Goal: Task Accomplishment & Management: Manage account settings

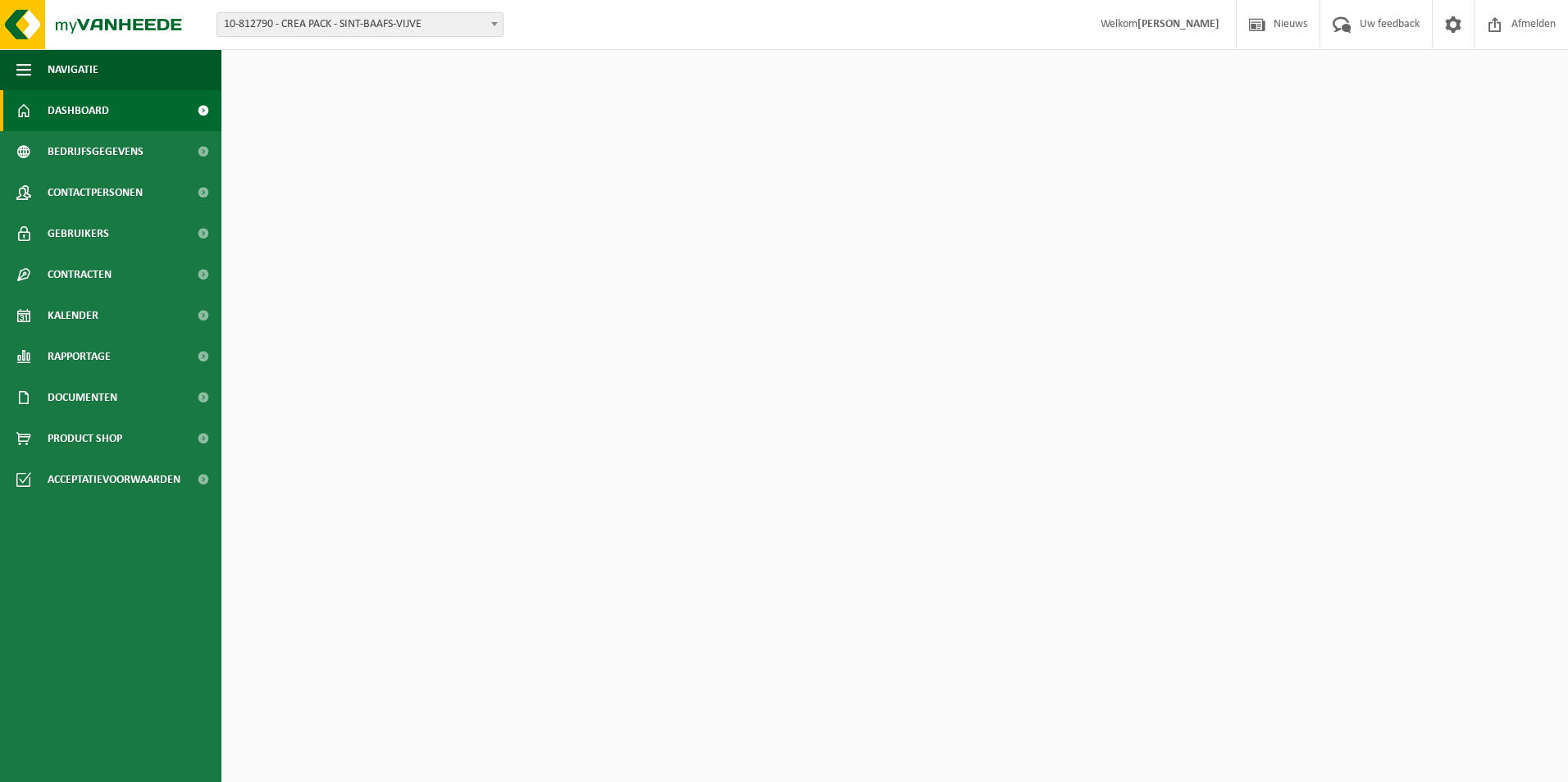
click at [278, 32] on span "10-812790 - CREA PACK - SINT-BAAFS-VIJVE" at bounding box center [360, 24] width 286 height 23
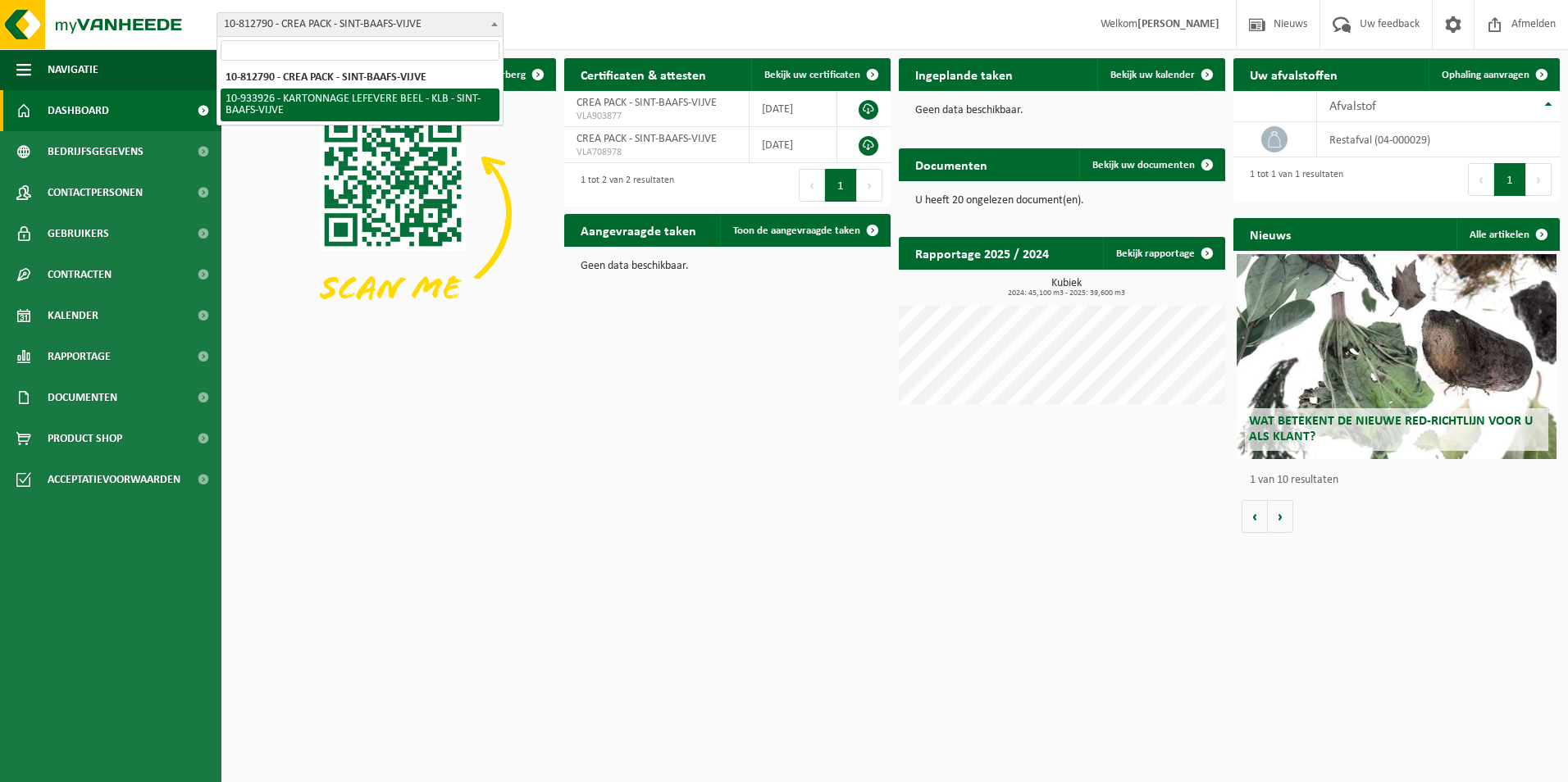
select select "136721"
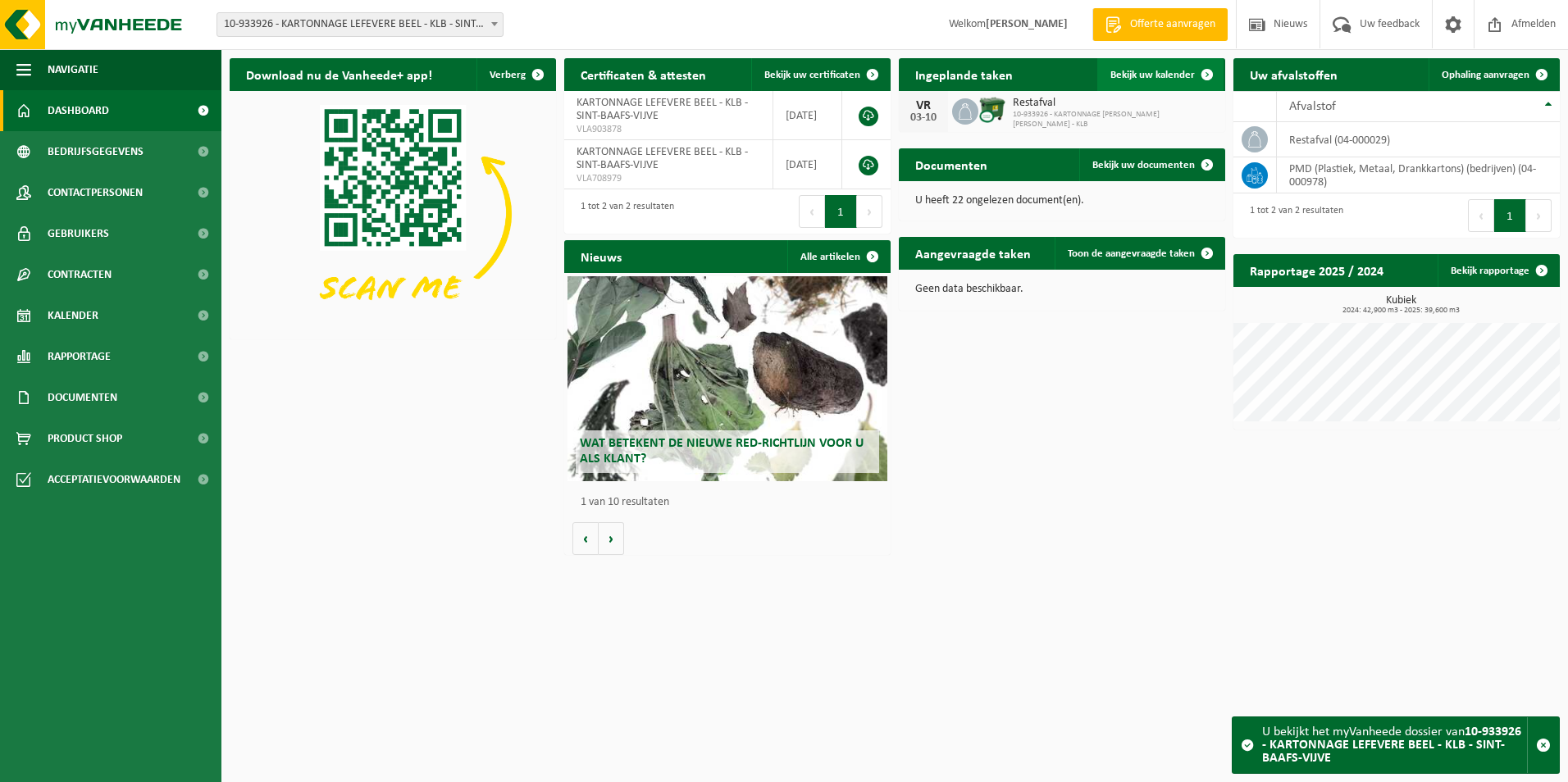
click at [1183, 71] on span "Bekijk uw kalender" at bounding box center [1153, 75] width 85 height 11
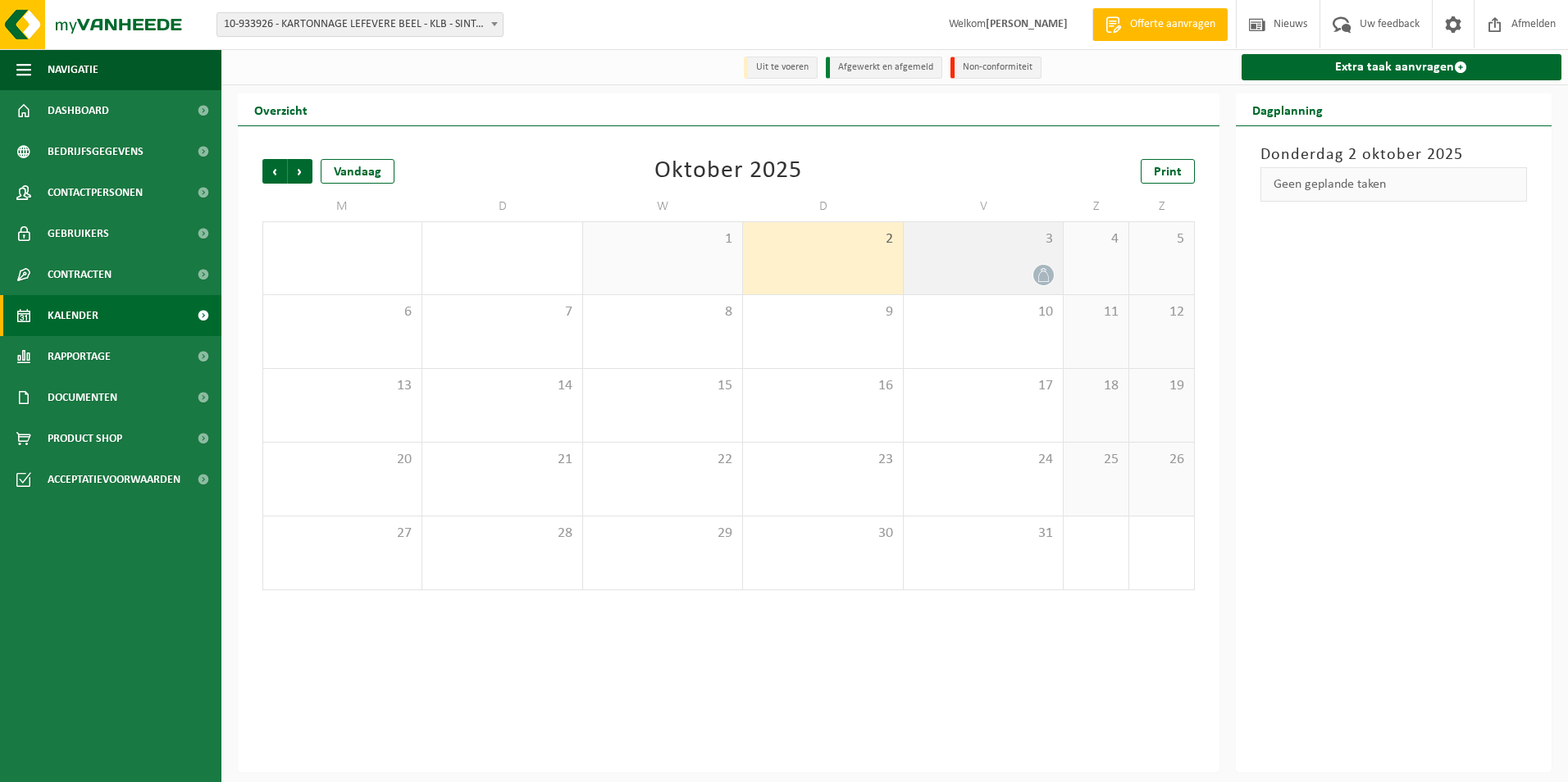
click at [1003, 266] on div at bounding box center [983, 275] width 143 height 22
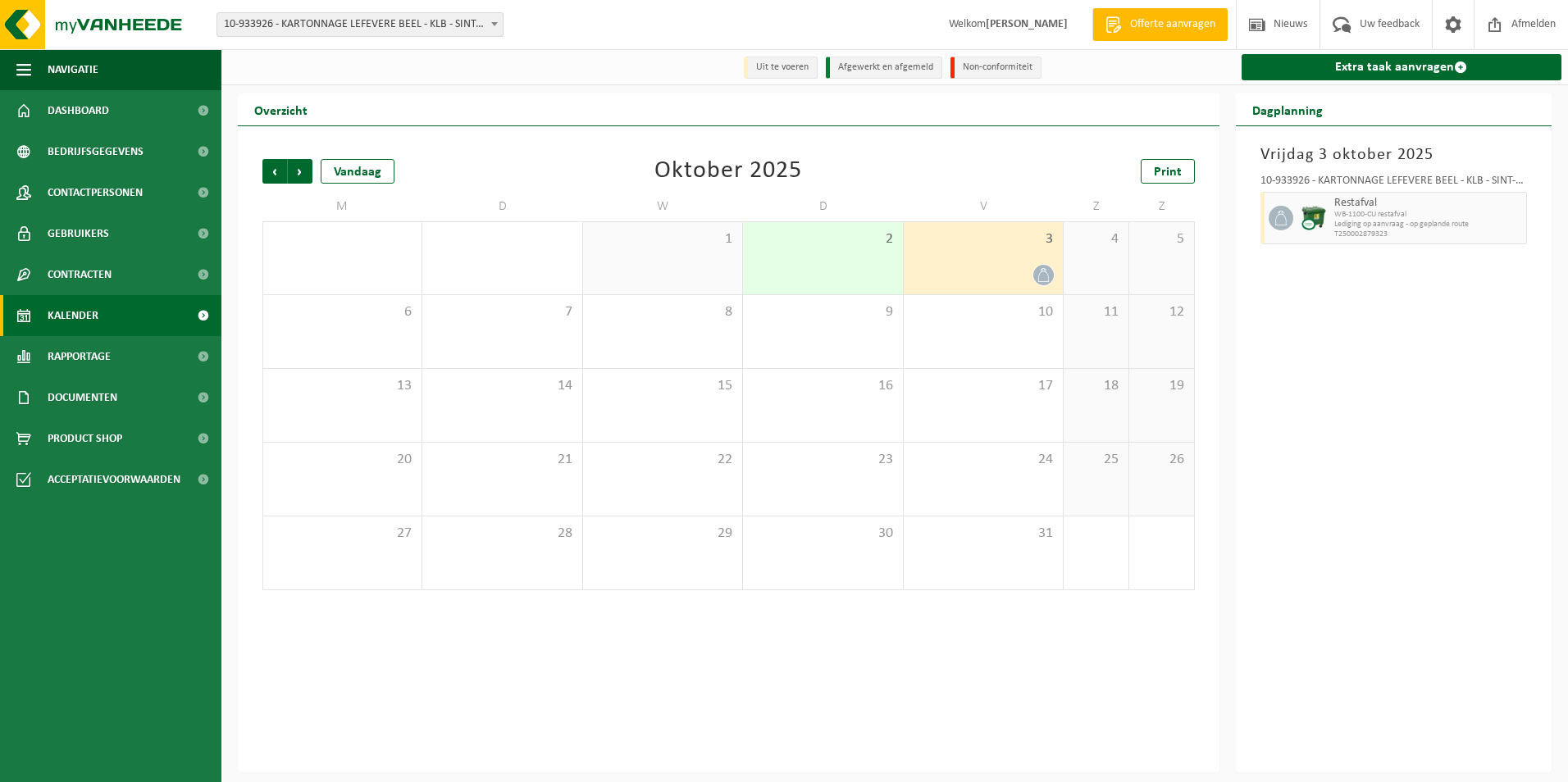
click at [686, 269] on div "1" at bounding box center [663, 258] width 160 height 72
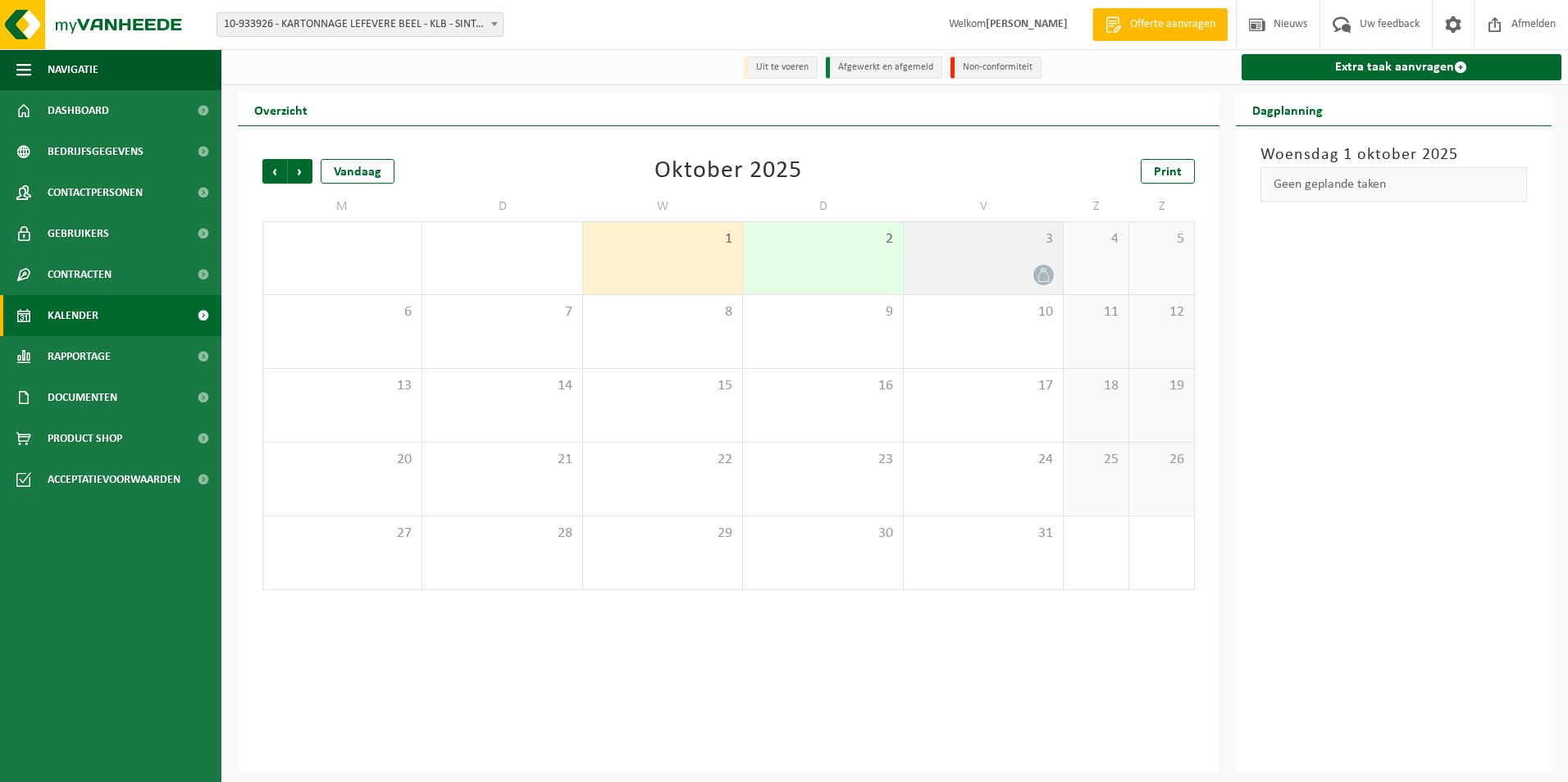
click at [1047, 262] on div "3" at bounding box center [984, 258] width 160 height 72
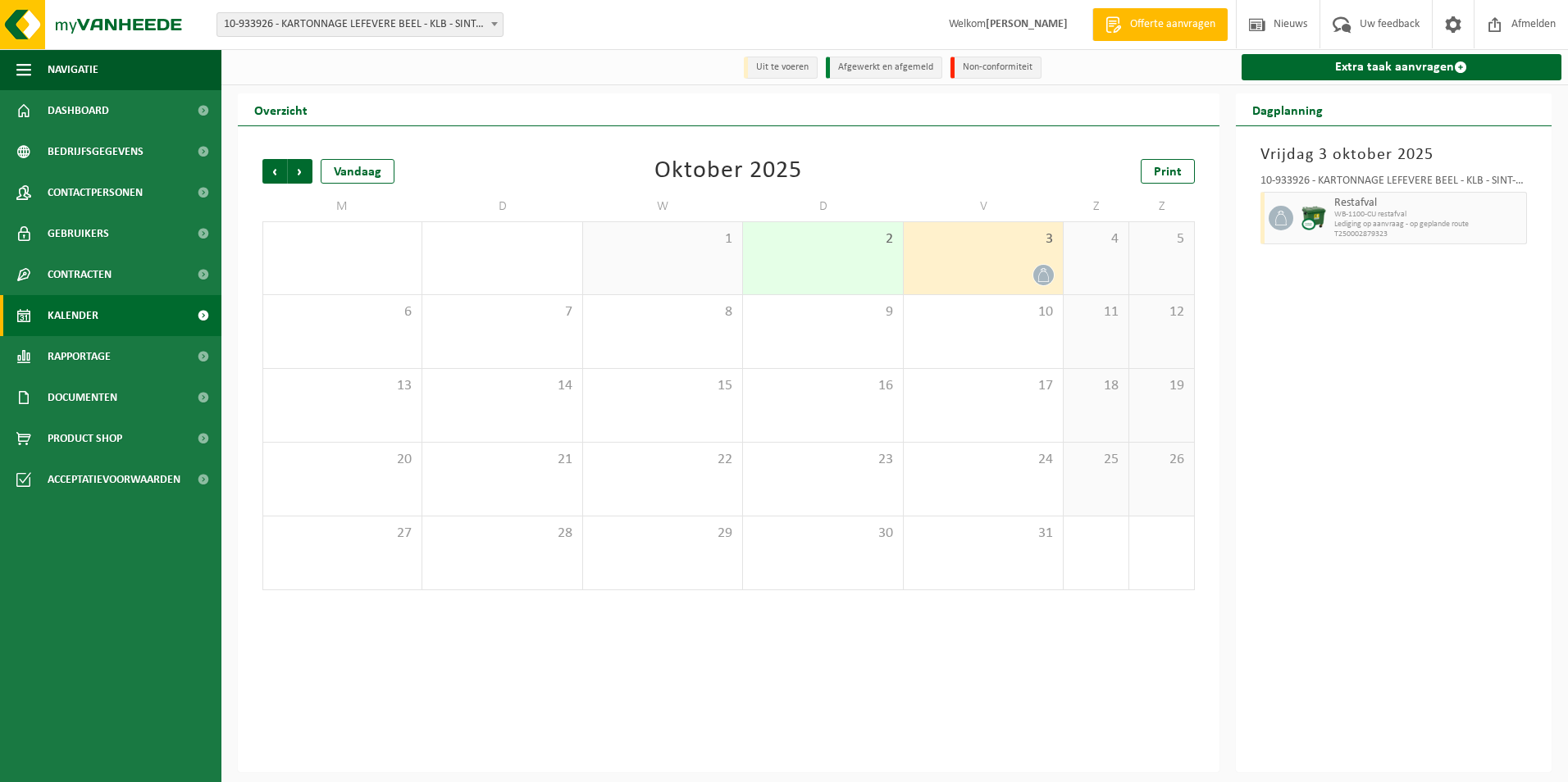
click at [115, 316] on link "Kalender" at bounding box center [110, 316] width 222 height 41
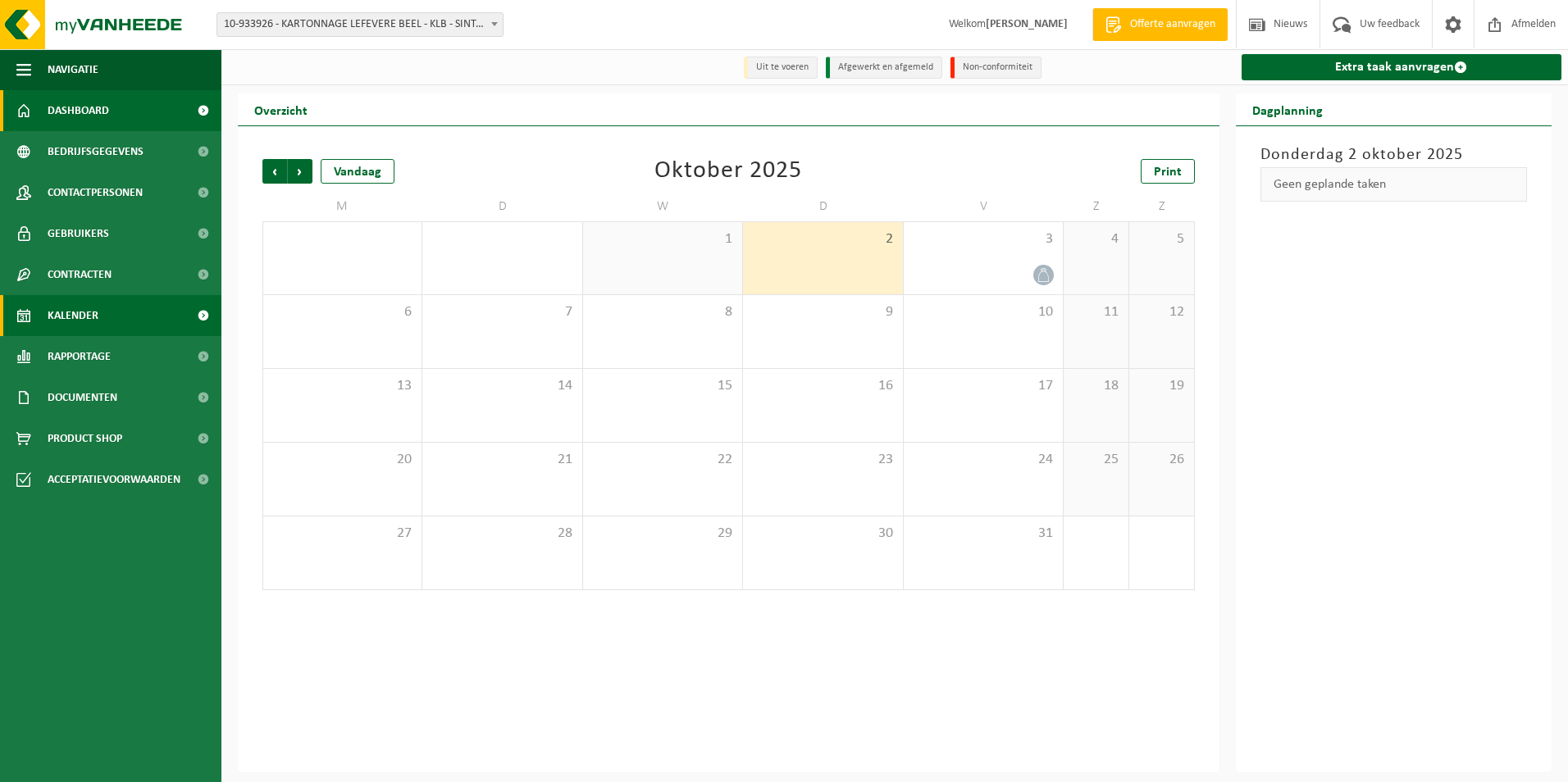
click at [101, 105] on span "Dashboard" at bounding box center [78, 111] width 61 height 41
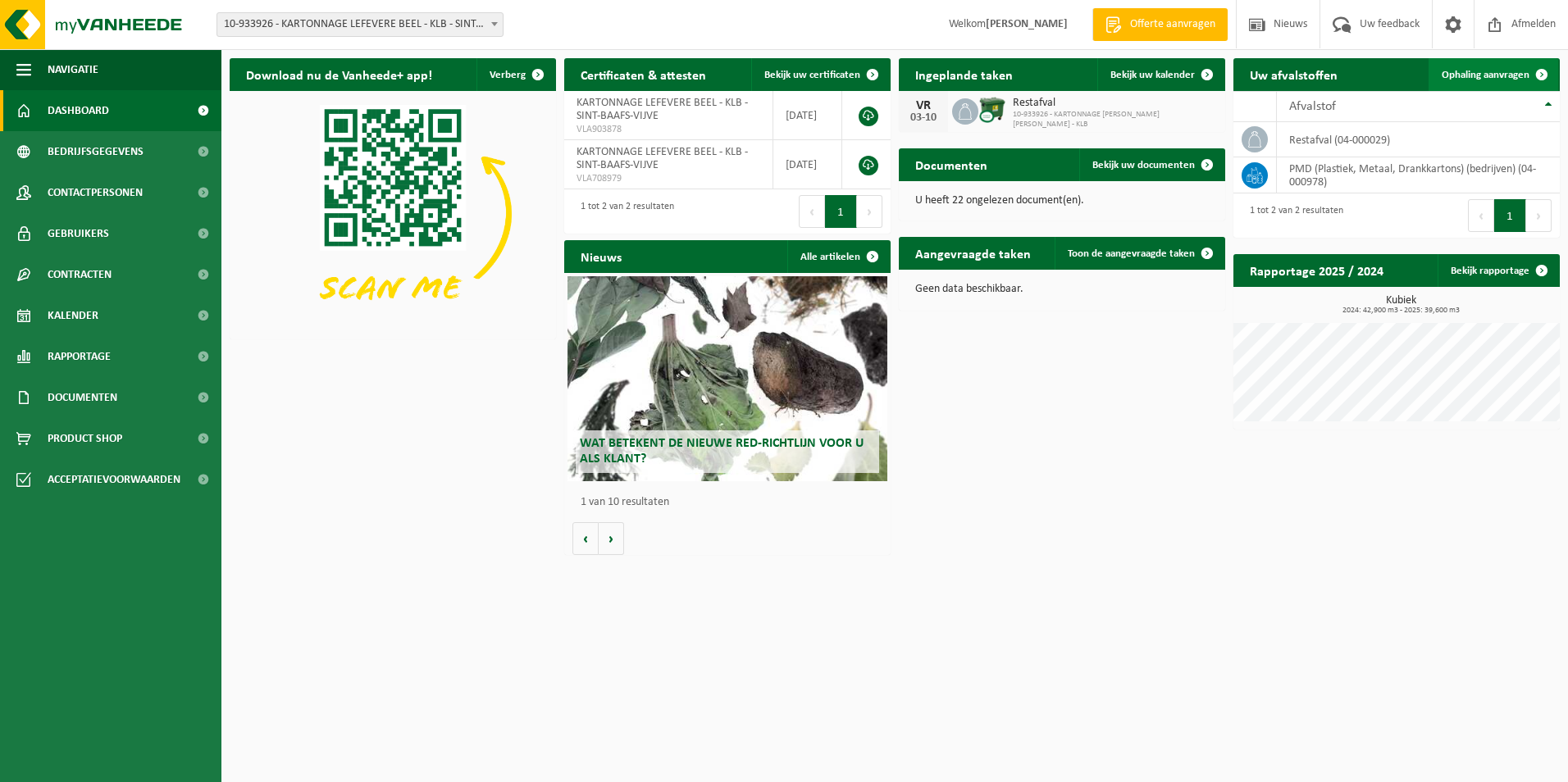
click at [1469, 70] on span "Ophaling aanvragen" at bounding box center [1485, 75] width 88 height 11
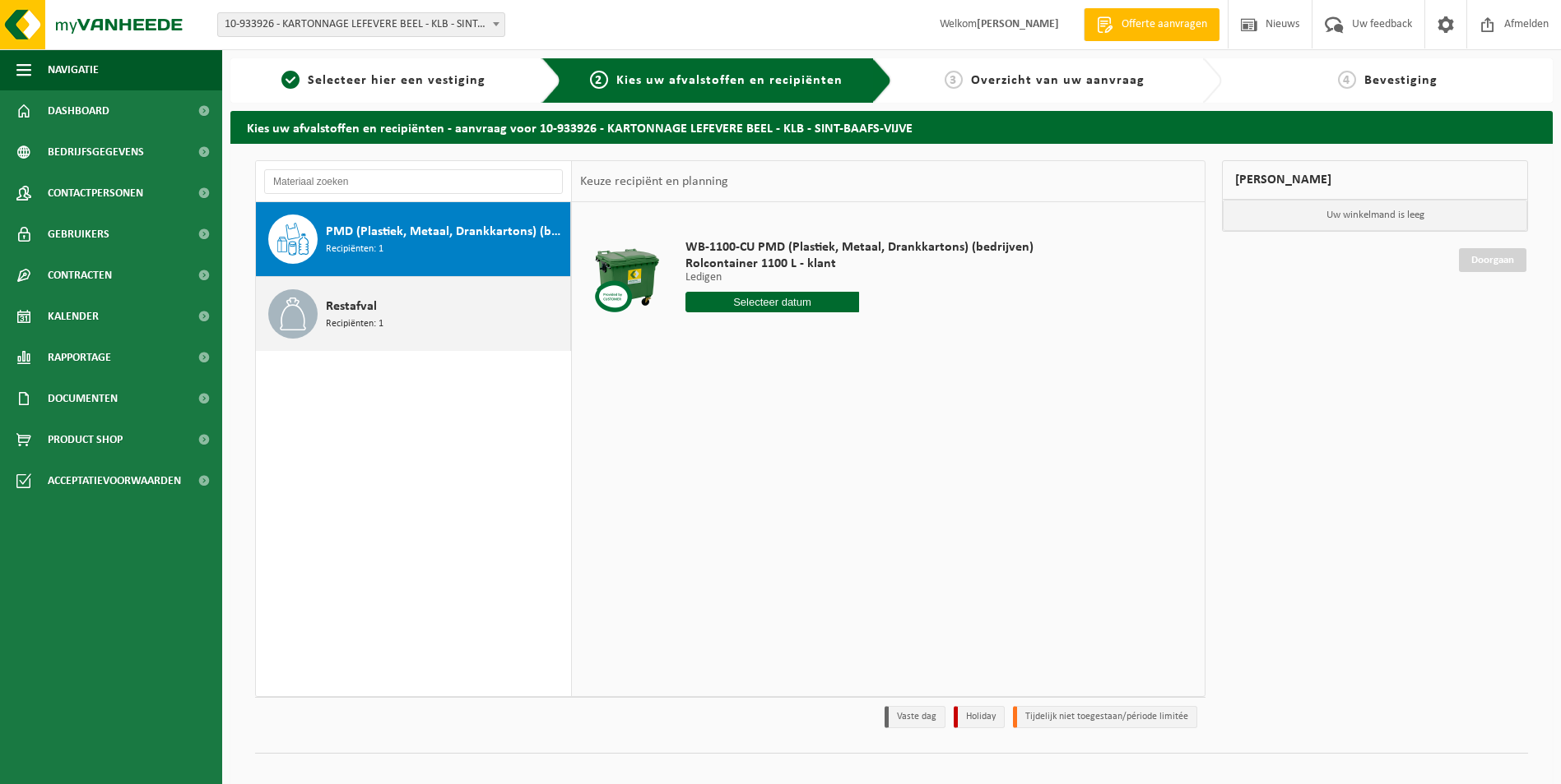
click at [456, 328] on div "Restafval Recipiënten: 1" at bounding box center [446, 314] width 240 height 49
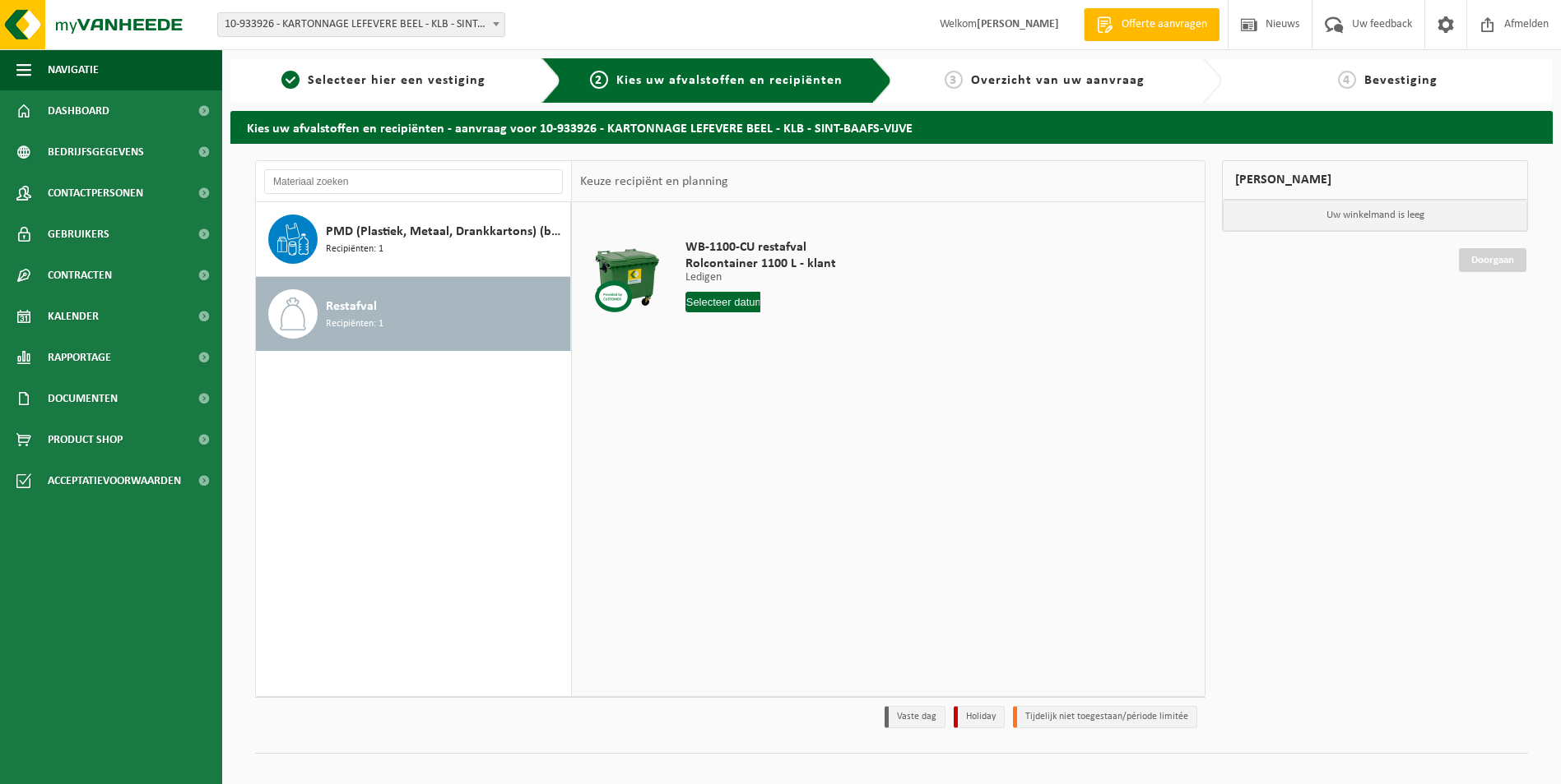
click at [698, 308] on input "text" at bounding box center [723, 302] width 76 height 21
click at [815, 394] on div "29 30 1 2 3 4 5 6 7 8 9 10 11 12 13 14 15 16 17 18 19 20 21 22 23 24 25 26 27 2…" at bounding box center [787, 447] width 203 height 131
click at [813, 394] on div "29 30 1 2 3 4 5 6 7 8 9 10 11 12 13 14 15 16 17 18 19 20 21 22 23 24 25 26 27 2…" at bounding box center [787, 447] width 203 height 131
click at [467, 244] on div "PMD (Plastiek, Metaal, Drankkartons) (bedrijven) Recipiënten: 1" at bounding box center [446, 239] width 240 height 49
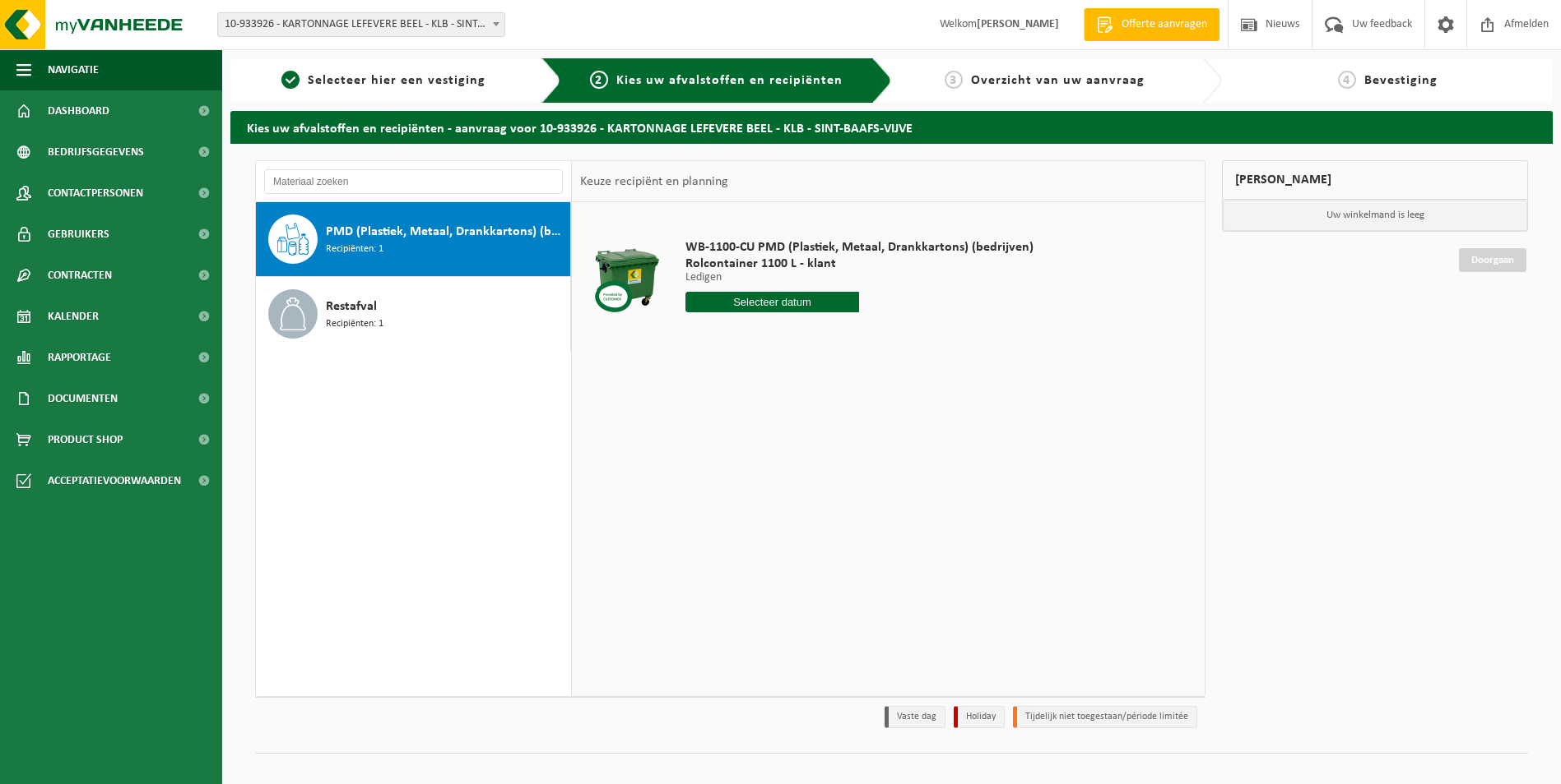
click at [797, 308] on input "text" at bounding box center [773, 302] width 175 height 21
click at [923, 299] on div at bounding box center [860, 302] width 348 height 21
click at [780, 309] on input "text" at bounding box center [773, 302] width 175 height 21
click at [945, 384] on div "WB-1100-CU PMD (Plastiek, Metaal, Drankkartons) (bedrijven) Rolcontainer 1100 L…" at bounding box center [888, 449] width 632 height 494
click at [367, 87] on span "Selecteer hier een vestiging" at bounding box center [396, 80] width 178 height 13
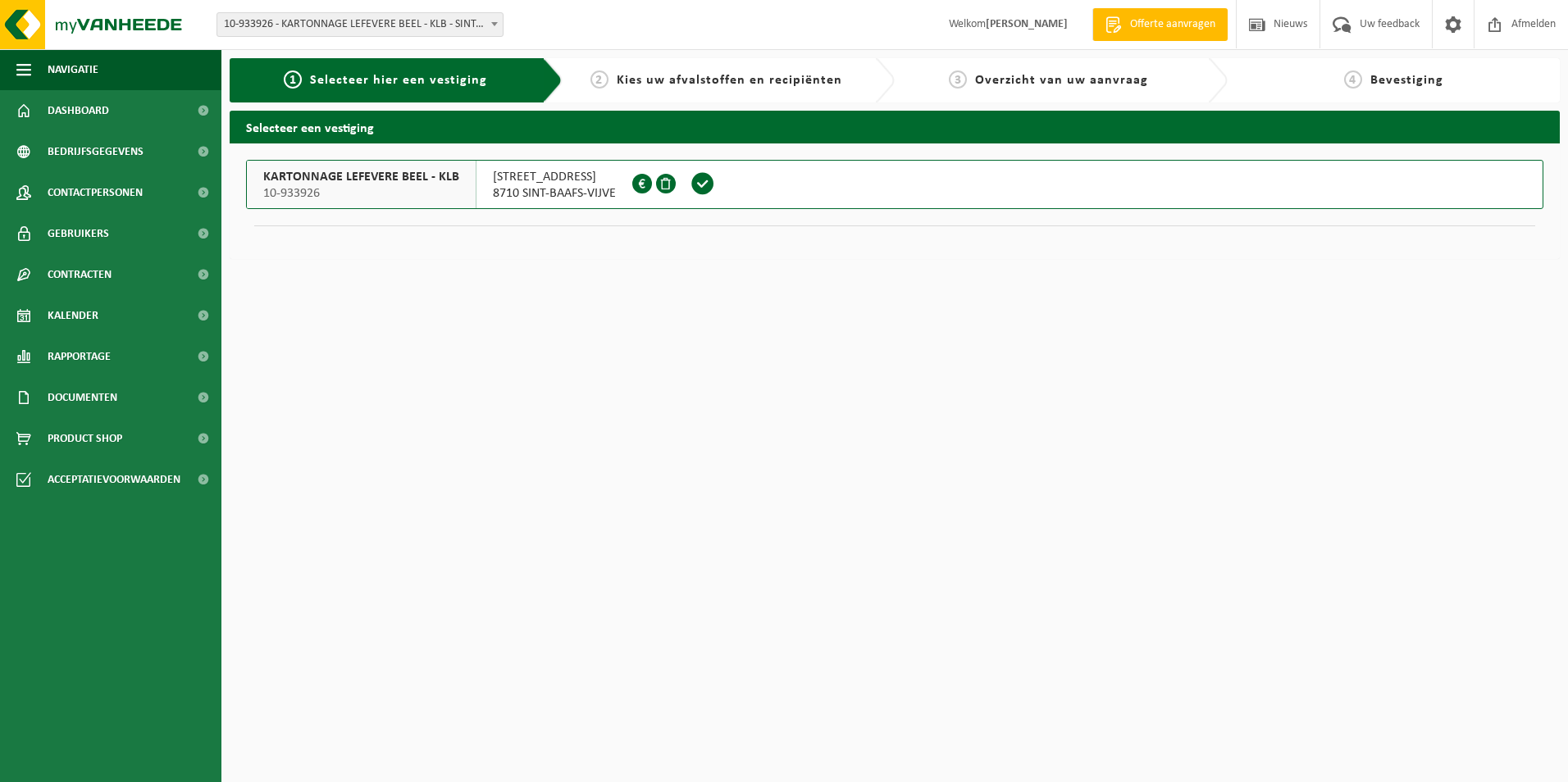
click at [282, 33] on span "10-933926 - KARTONNAGE LEFEVERE BEEL - KLB - SINT-BAAFS-VIJVE" at bounding box center [360, 24] width 286 height 23
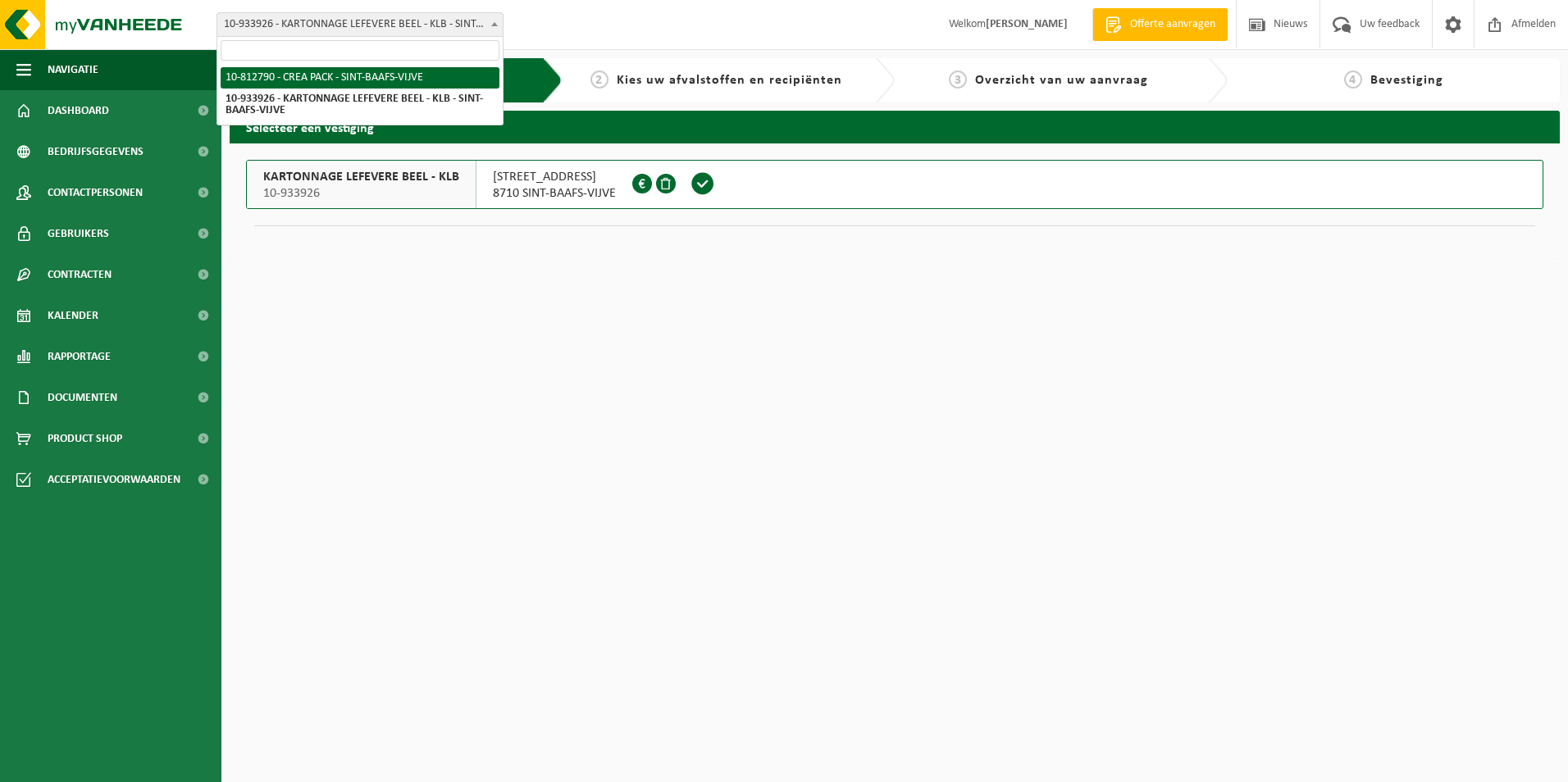
select select "129953"
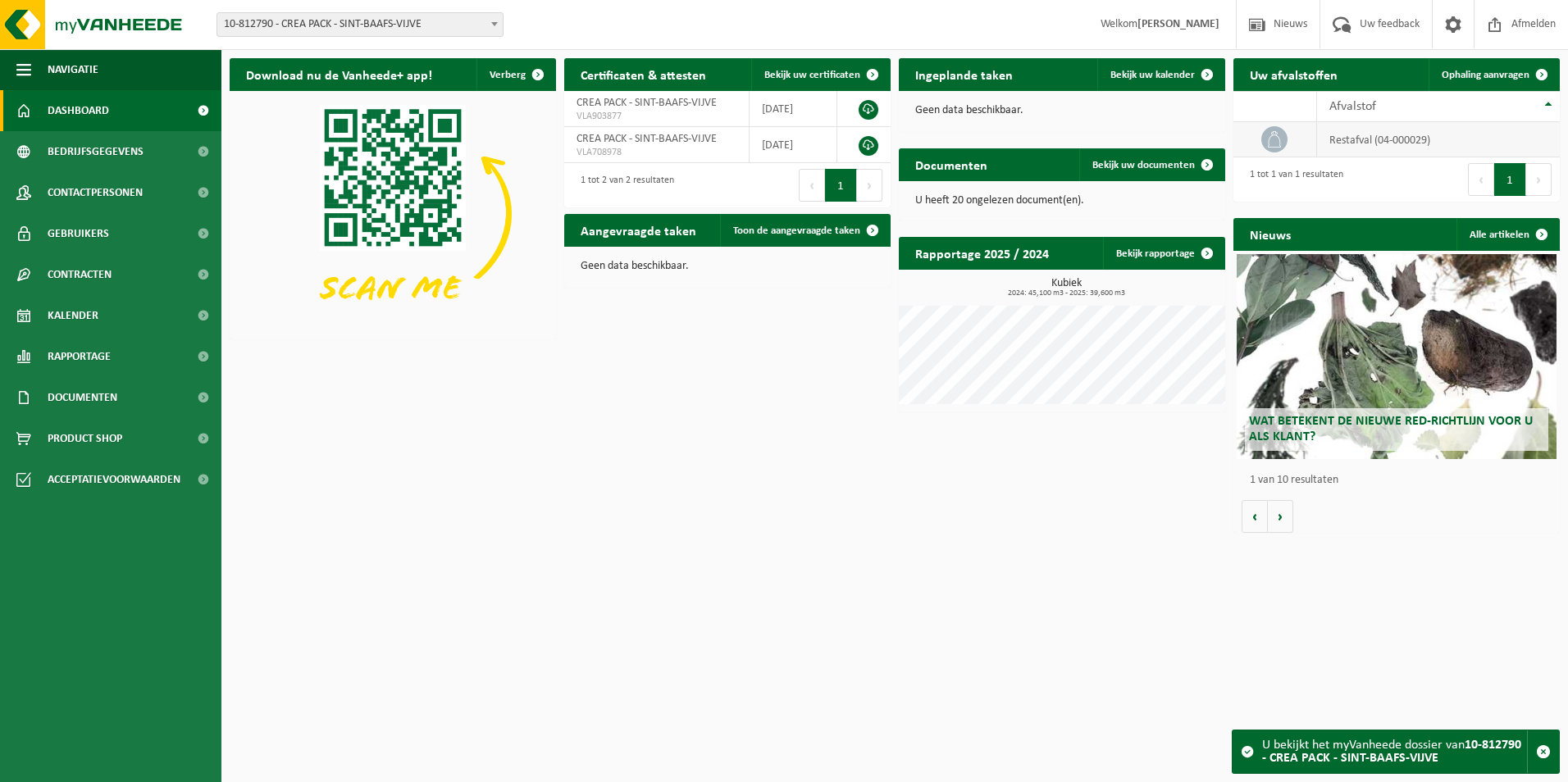
click at [1400, 135] on td "restafval (04-000029)" at bounding box center [1438, 140] width 242 height 35
click at [1457, 77] on span "Ophaling aanvragen" at bounding box center [1485, 75] width 88 height 11
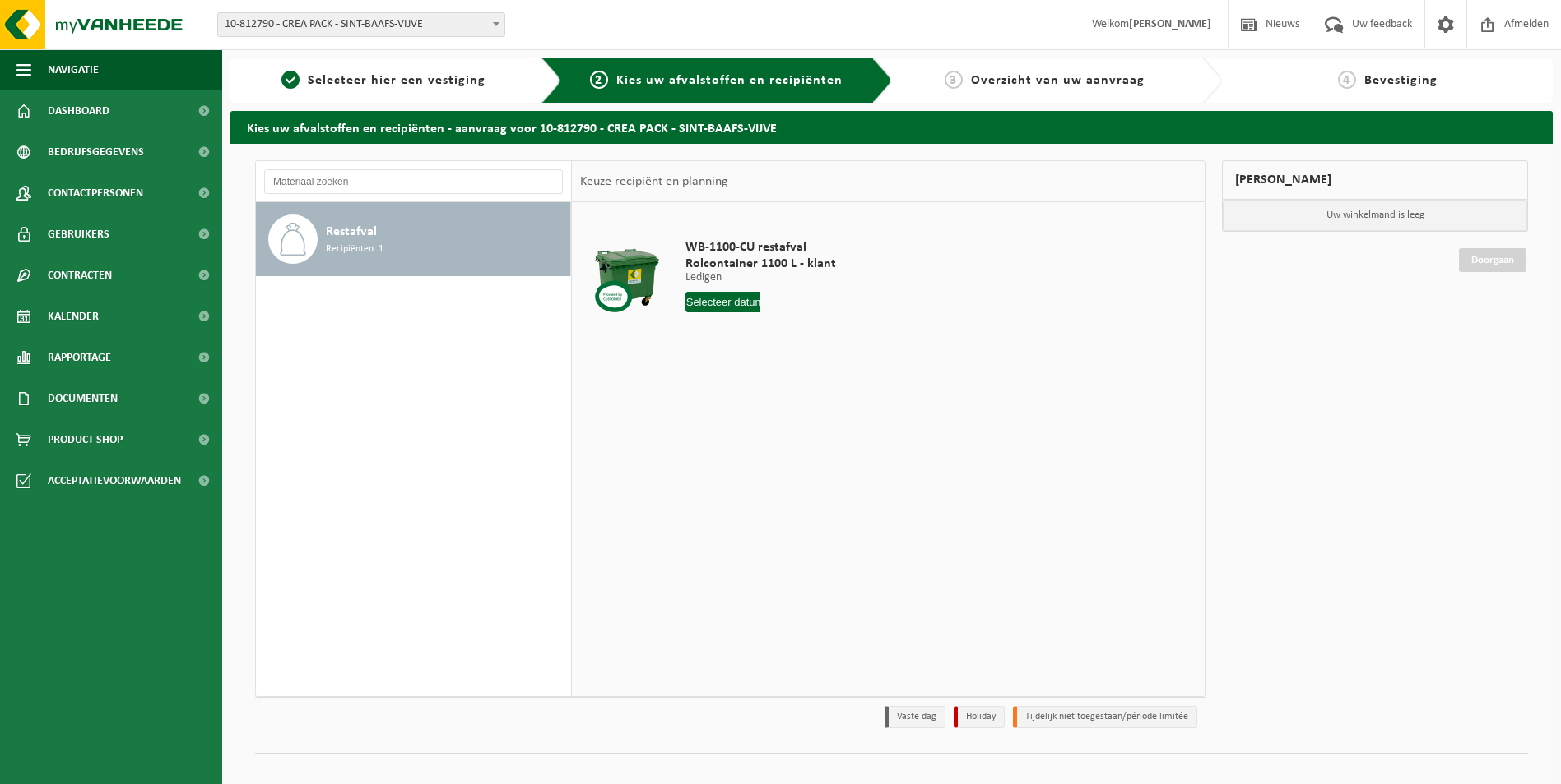
click at [752, 305] on input "text" at bounding box center [723, 302] width 76 height 21
click at [1003, 250] on td "WB-1100-CU restafval Rolcontainer 1100 L - klant Ledigen Ledigen Ledigen 4 Aant…" at bounding box center [935, 279] width 524 height 139
click at [354, 84] on span "Selecteer hier een vestiging" at bounding box center [396, 80] width 178 height 13
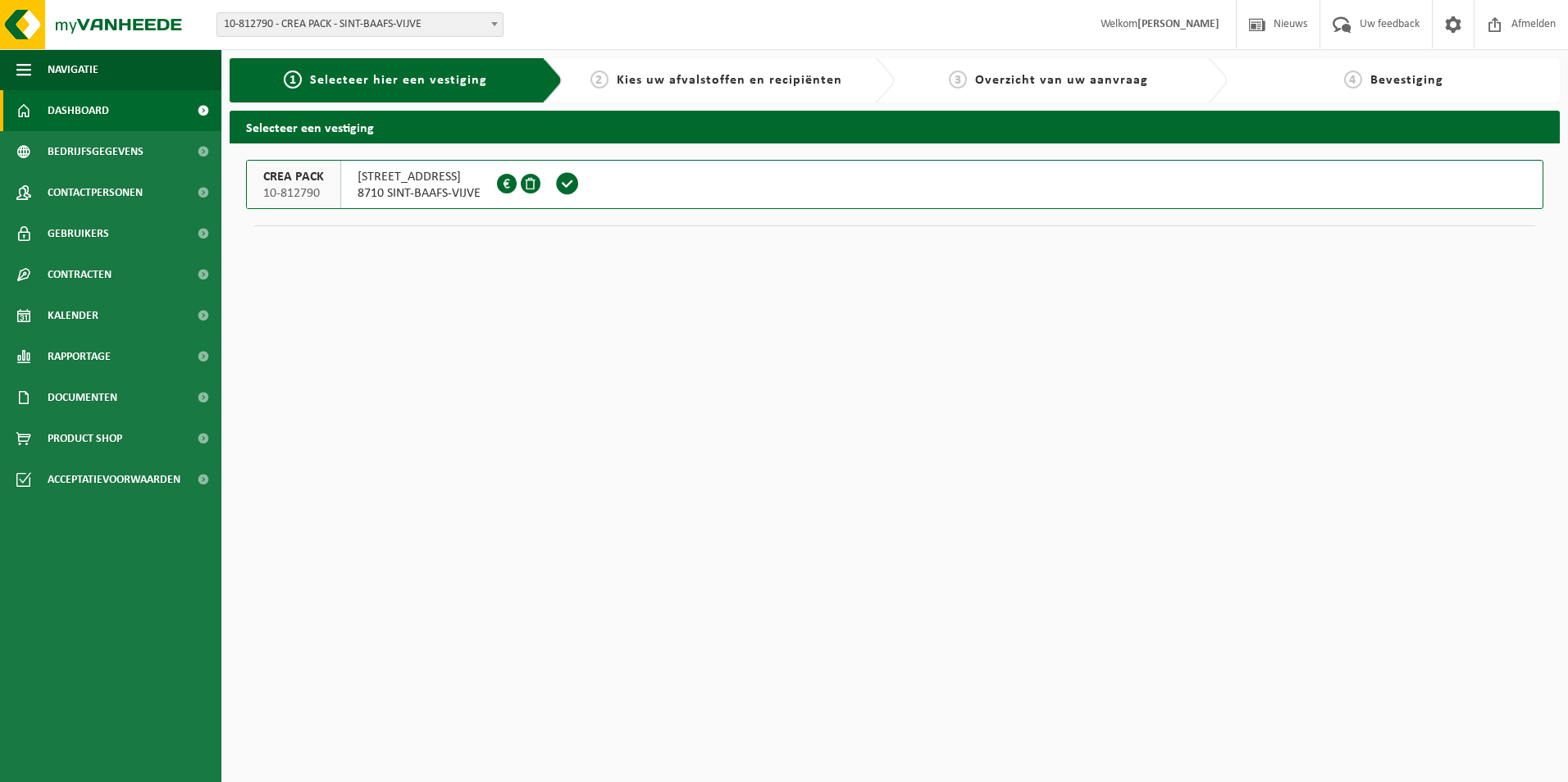
click at [103, 120] on span "Dashboard" at bounding box center [78, 111] width 61 height 41
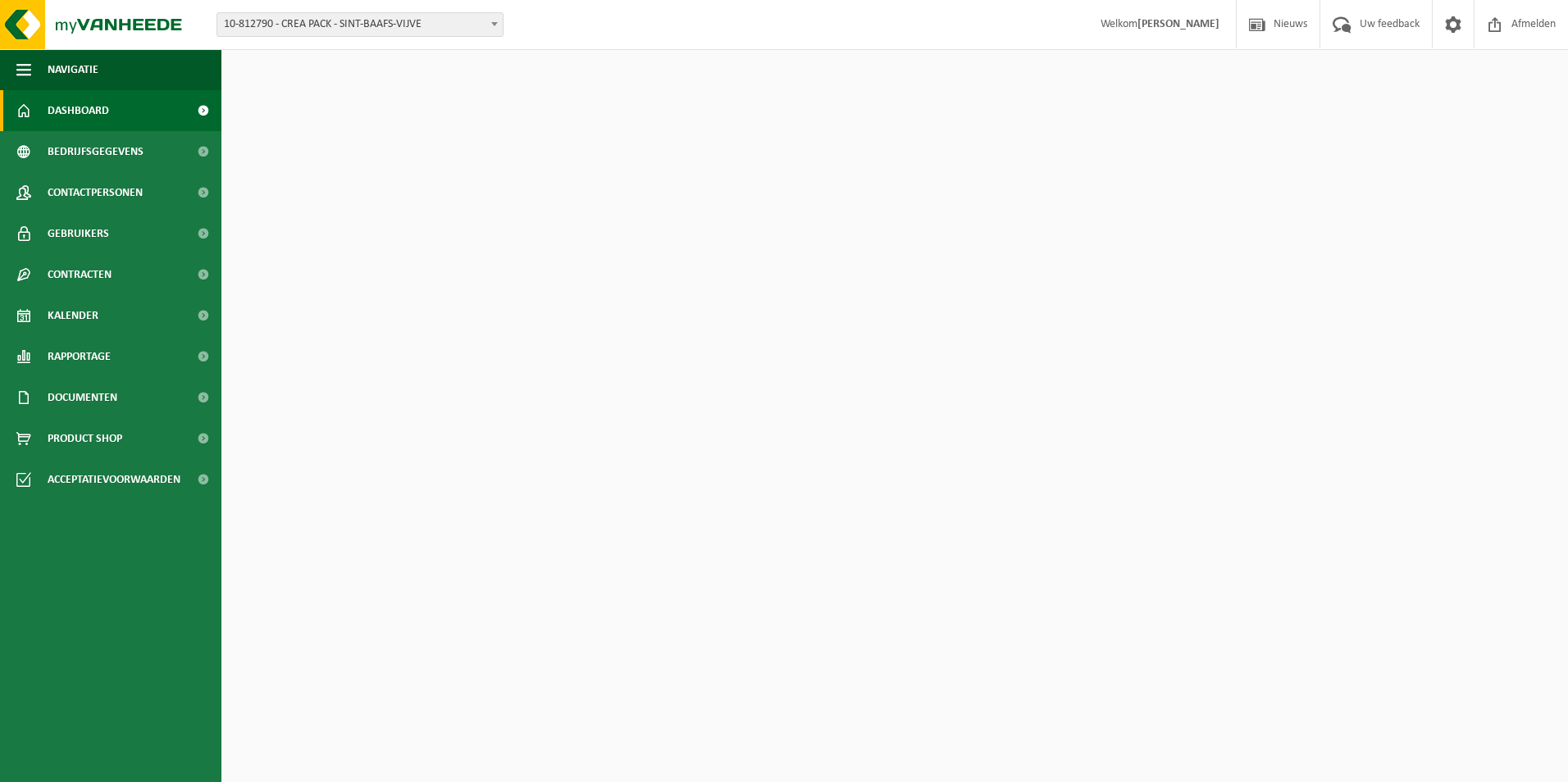
click at [321, 32] on span "10-812790 - CREA PACK - SINT-BAAFS-VIJVE" at bounding box center [360, 24] width 286 height 23
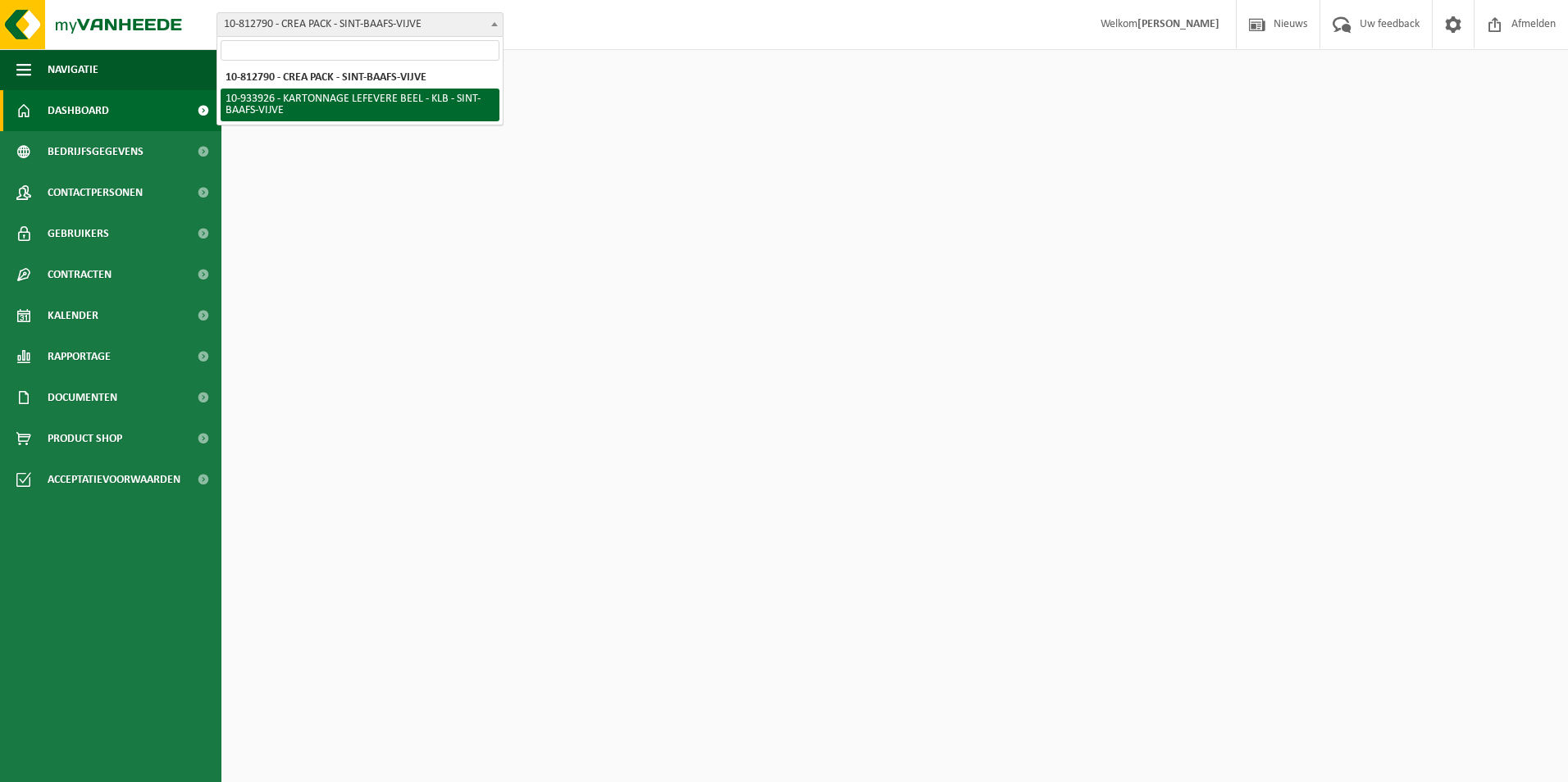
select select "136721"
